Goal: Obtain resource: Download file/media

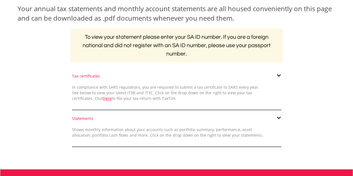
scroll to position [89, 0]
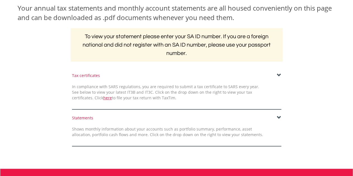
click at [277, 75] on span at bounding box center [278, 75] width 4 height 4
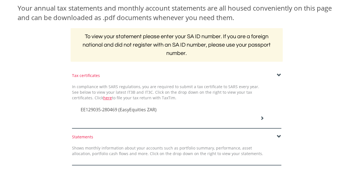
click at [256, 116] on div "EE129035-280469 (EasyEquities ZAR)" at bounding box center [172, 110] width 192 height 19
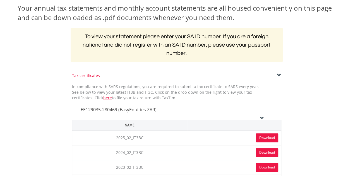
click at [268, 138] on link "Download" at bounding box center [267, 137] width 22 height 9
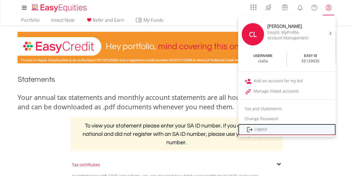
click at [256, 131] on link "Logout" at bounding box center [287, 129] width 98 height 11
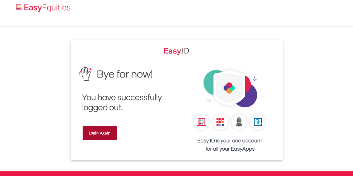
click at [98, 134] on link "Login Again" at bounding box center [99, 133] width 34 height 14
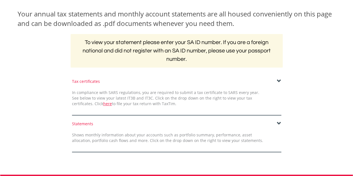
scroll to position [87, 0]
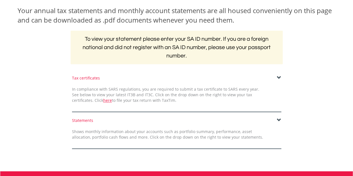
click at [275, 78] on div "Tax certificates" at bounding box center [176, 78] width 209 height 6
click at [281, 79] on div "Tax certificates In compliance with SARS regulations, you are required to submi…" at bounding box center [176, 93] width 217 height 37
click at [278, 78] on span at bounding box center [278, 78] width 4 height 4
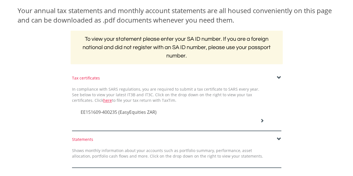
click at [261, 123] on div at bounding box center [176, 126] width 209 height 9
click at [261, 121] on icon at bounding box center [262, 120] width 4 height 4
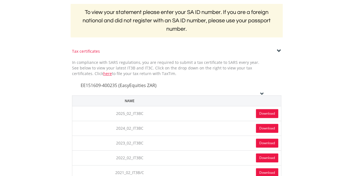
scroll to position [114, 0]
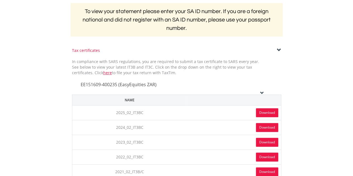
click at [262, 115] on link "Download" at bounding box center [267, 112] width 22 height 9
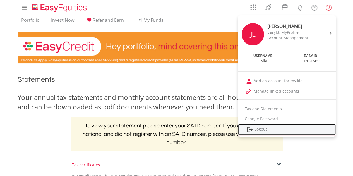
click at [260, 128] on link "Logout" at bounding box center [287, 129] width 98 height 11
